Goal: Information Seeking & Learning: Learn about a topic

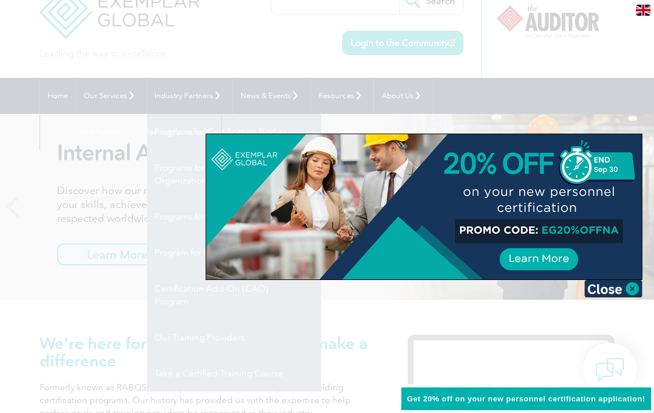
scroll to position [31, 0]
click at [90, 317] on div at bounding box center [327, 206] width 654 height 413
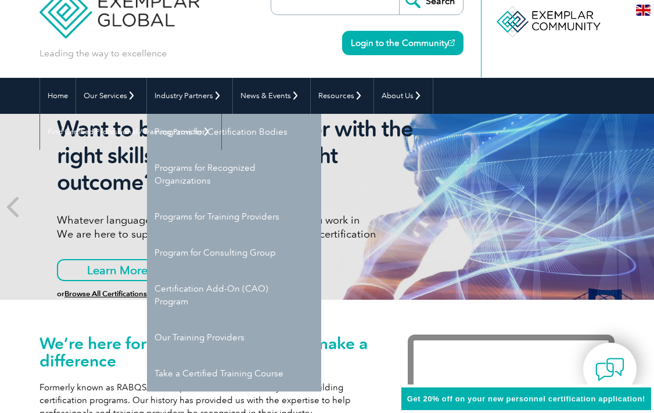
click at [368, 184] on h2 "Want to be the right Auditor with the right skills to deliver the right outcome?" at bounding box center [235, 156] width 357 height 80
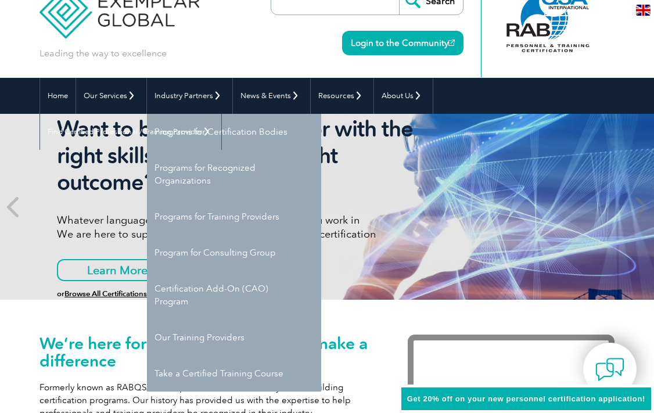
click at [31, 152] on div "Want to be the right Auditor with the right skills to deliver the right outcome…" at bounding box center [327, 207] width 654 height 186
click at [236, 42] on div "Leading the way to excellence Search Login to the Community ▼" at bounding box center [326, 23] width 575 height 109
click at [249, 30] on div "Leading the way to excellence Search Login to the Community ▼" at bounding box center [326, 23] width 575 height 109
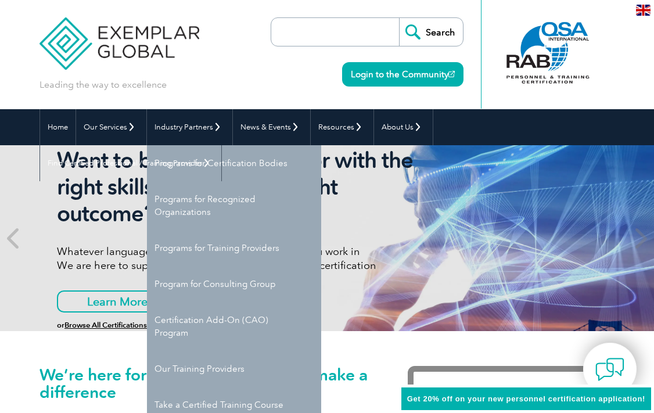
scroll to position [0, 0]
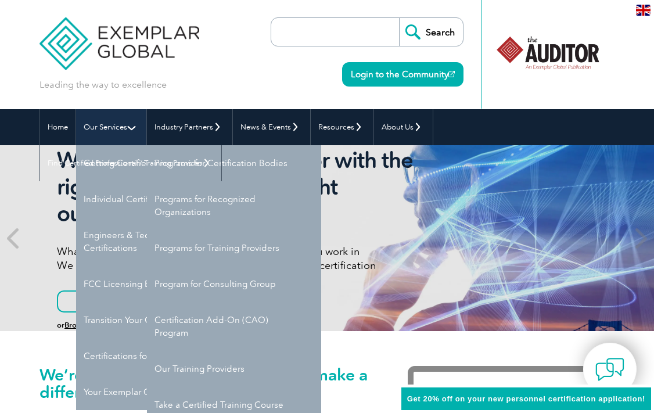
click at [109, 125] on link "Our Services" at bounding box center [111, 127] width 70 height 36
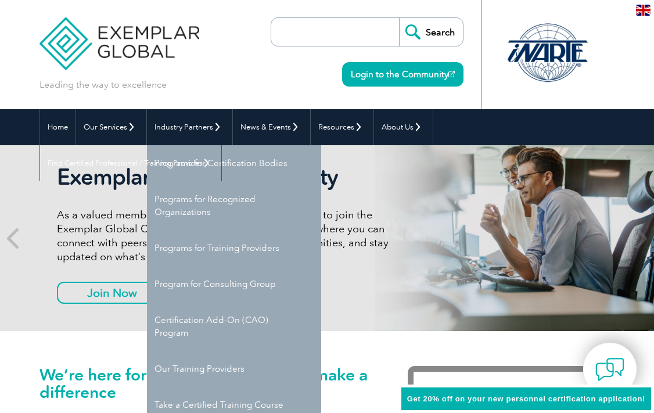
click at [446, 206] on div "Exemplar Global Community As a valued member of Exemplar Global, we invite you …" at bounding box center [326, 238] width 575 height 186
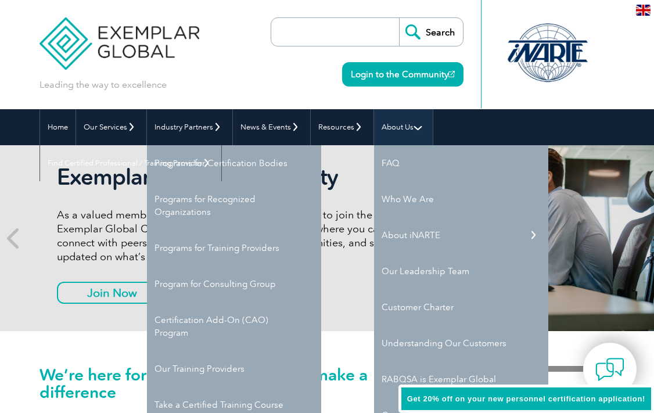
click at [404, 124] on link "About Us" at bounding box center [403, 127] width 59 height 36
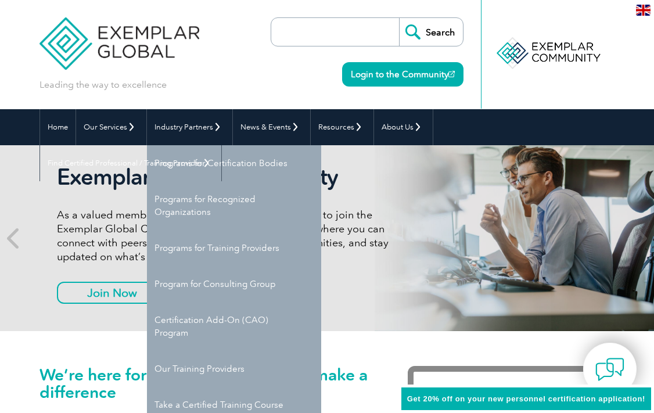
click at [282, 93] on div "Search Login to the Community" at bounding box center [367, 54] width 193 height 109
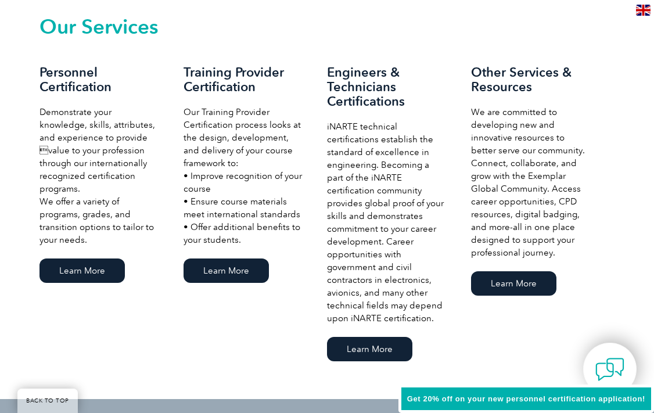
scroll to position [727, 0]
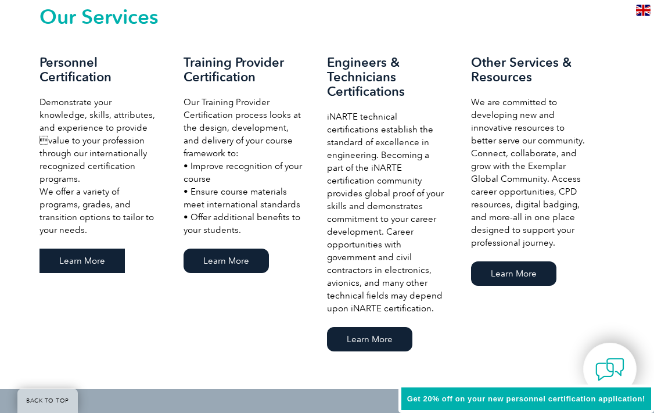
click at [80, 250] on link "Learn More" at bounding box center [81, 261] width 85 height 24
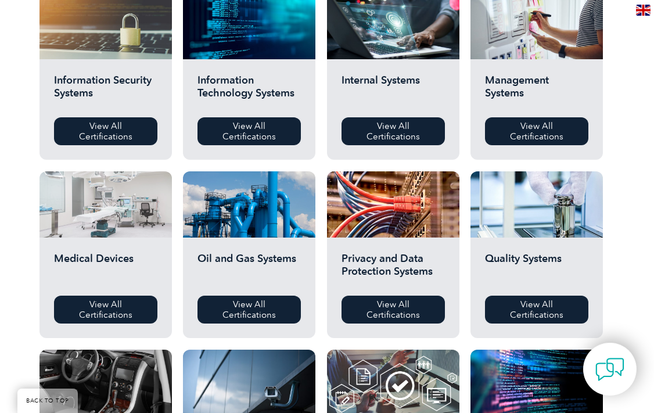
scroll to position [640, 0]
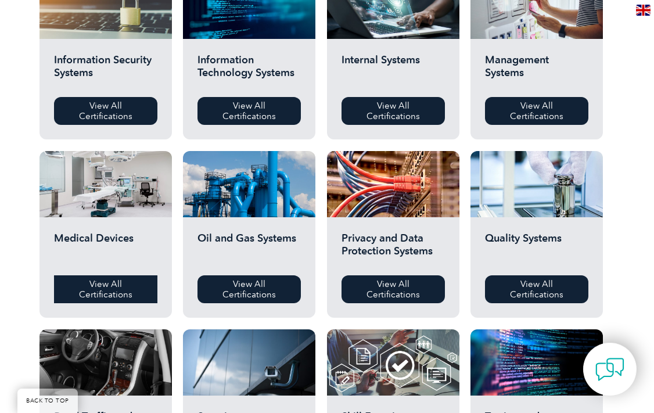
click at [102, 291] on link "View All Certifications" at bounding box center [105, 289] width 103 height 28
